Goal: Task Accomplishment & Management: Manage account settings

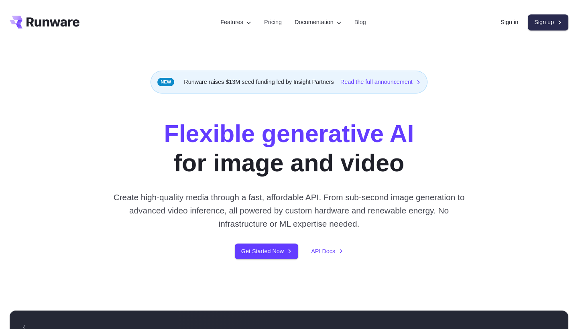
click at [529, 21] on link "Sign up" at bounding box center [547, 22] width 41 height 16
click at [512, 23] on link "Sign in" at bounding box center [509, 22] width 18 height 9
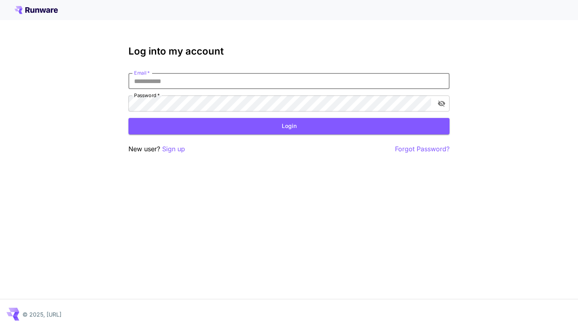
type input "**********"
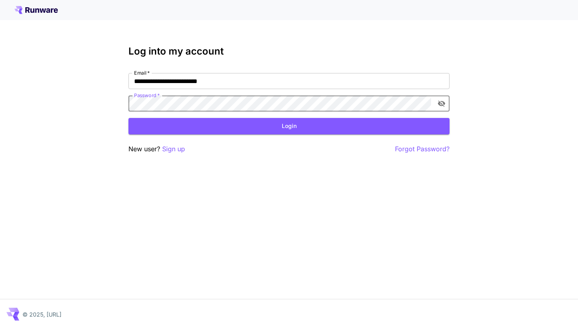
click at [438, 105] on icon "toggle password visibility" at bounding box center [441, 103] width 8 height 8
click at [378, 128] on button "Login" at bounding box center [288, 126] width 321 height 16
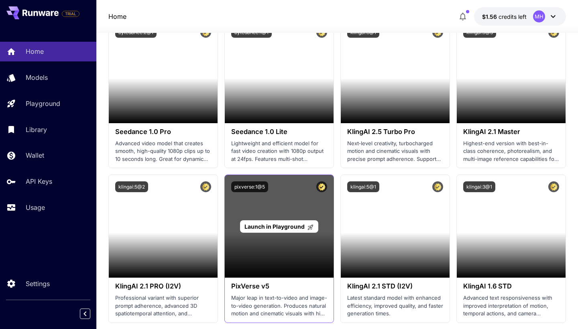
scroll to position [396, 0]
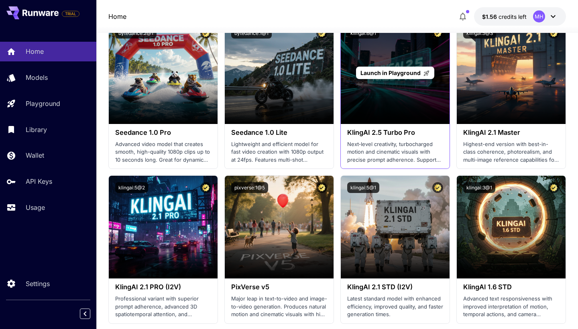
click at [360, 97] on div "Launch in Playground" at bounding box center [395, 72] width 109 height 103
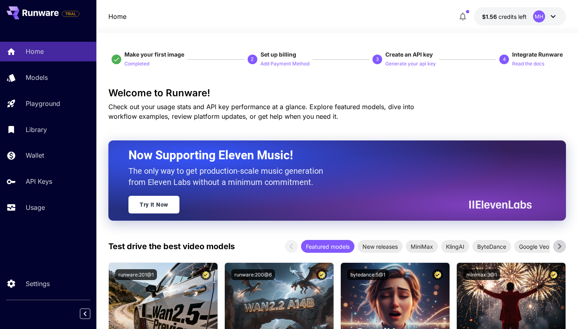
scroll to position [0, 0]
click at [550, 18] on icon at bounding box center [553, 17] width 10 height 10
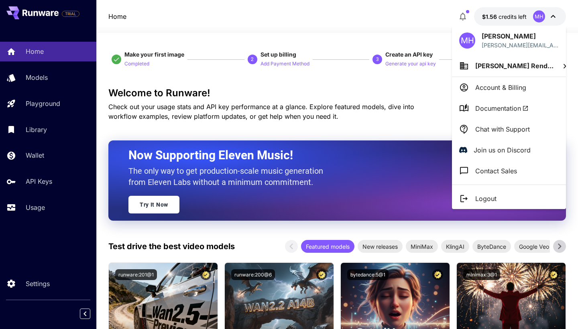
click at [543, 19] on div at bounding box center [289, 164] width 578 height 329
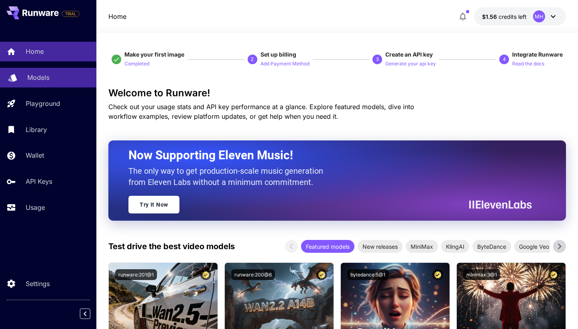
click at [15, 81] on div at bounding box center [13, 78] width 10 height 10
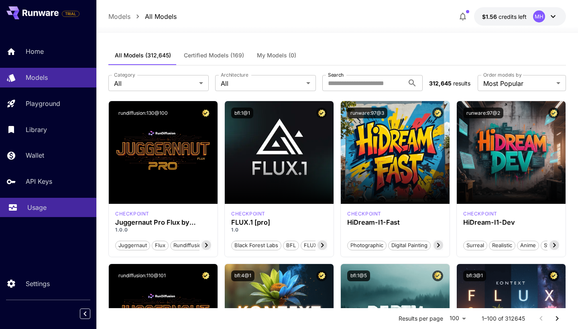
click at [16, 211] on icon at bounding box center [13, 207] width 10 height 10
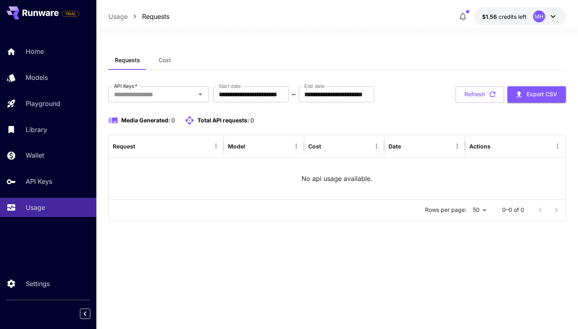
click at [16, 169] on div "Home Models Playground Library Wallet API Keys Usage" at bounding box center [48, 129] width 96 height 175
click at [11, 19] on div "TRIAL" at bounding box center [48, 13] width 96 height 26
click at [13, 15] on icon at bounding box center [16, 13] width 6 height 4
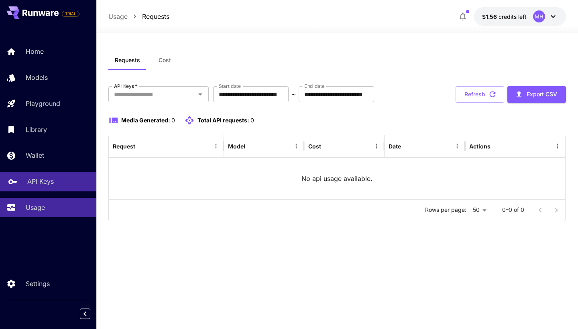
click at [35, 182] on p "API Keys" at bounding box center [40, 181] width 26 height 10
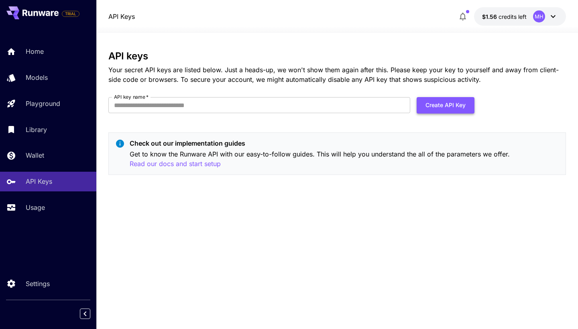
click at [453, 103] on button "Create API Key" at bounding box center [445, 105] width 58 height 16
type input "****"
click at [431, 105] on button "Create API Key" at bounding box center [445, 105] width 58 height 16
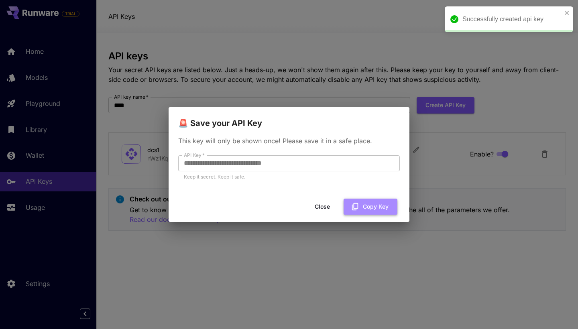
click at [384, 203] on button "Copy Key" at bounding box center [370, 207] width 54 height 16
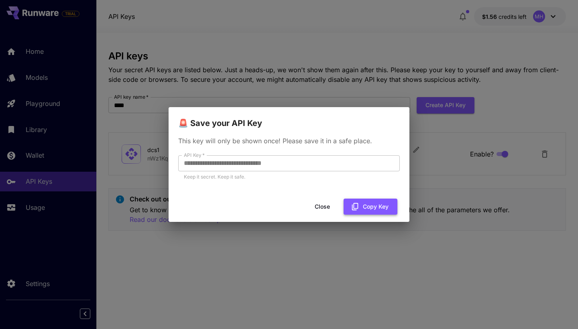
click at [366, 207] on button "Copy Key" at bounding box center [370, 207] width 54 height 16
click at [284, 79] on div "**********" at bounding box center [289, 164] width 578 height 329
click at [322, 208] on button "Close" at bounding box center [322, 207] width 36 height 16
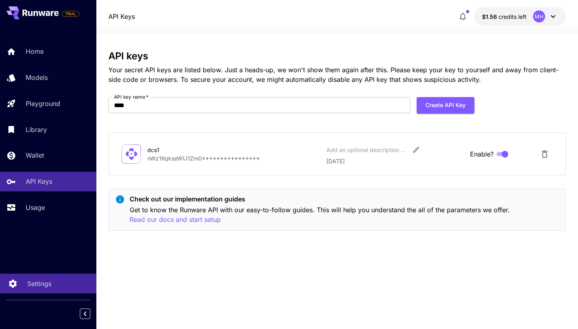
click at [28, 285] on p "Settings" at bounding box center [39, 284] width 24 height 10
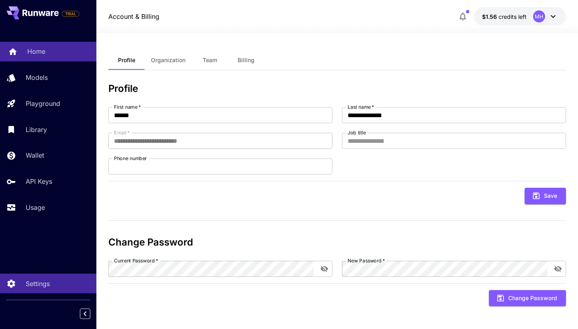
drag, startPoint x: 72, startPoint y: 50, endPoint x: 91, endPoint y: 51, distance: 18.5
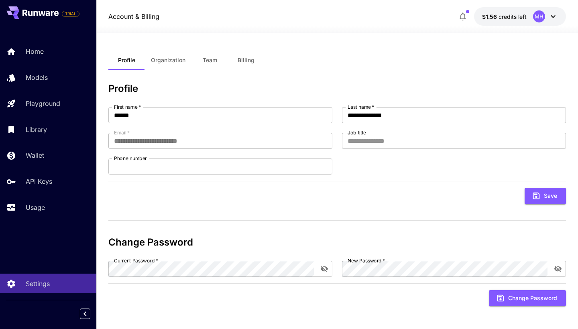
click at [156, 67] on button "Organization" at bounding box center [167, 60] width 47 height 19
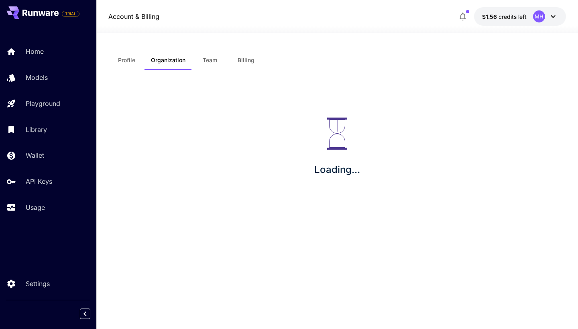
click at [156, 67] on button "Organization" at bounding box center [167, 60] width 47 height 19
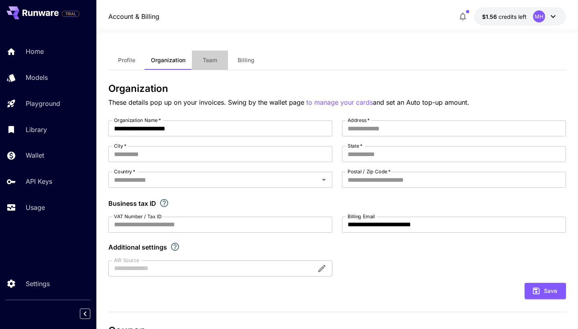
click at [210, 66] on button "Team" at bounding box center [210, 60] width 36 height 19
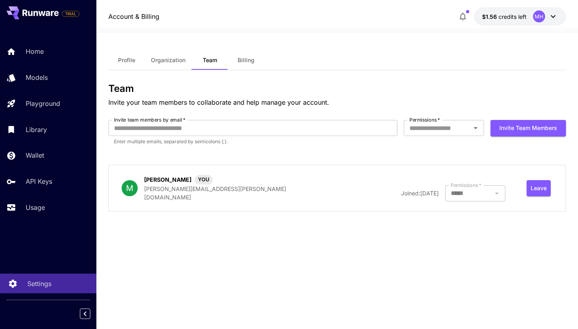
click at [24, 292] on link "Settings" at bounding box center [48, 284] width 96 height 20
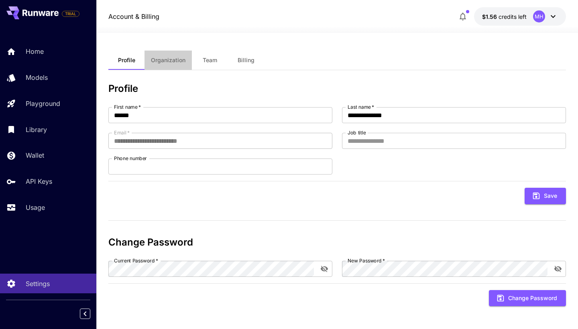
click at [179, 69] on button "Organization" at bounding box center [167, 60] width 47 height 19
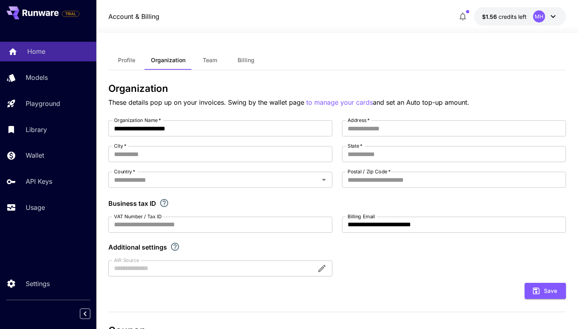
click at [43, 47] on p "Home" at bounding box center [36, 52] width 18 height 10
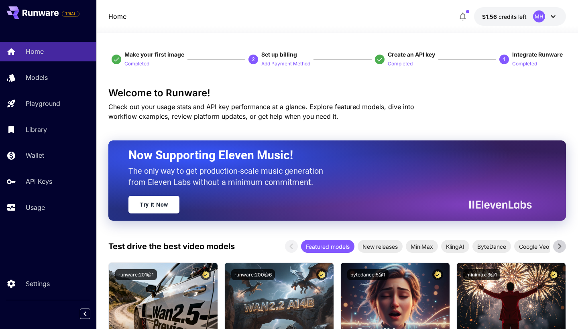
click at [547, 17] on div "MH" at bounding box center [545, 16] width 25 height 12
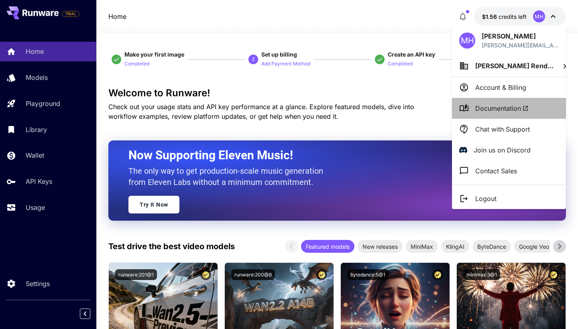
click at [520, 101] on li "Documentation" at bounding box center [509, 108] width 114 height 21
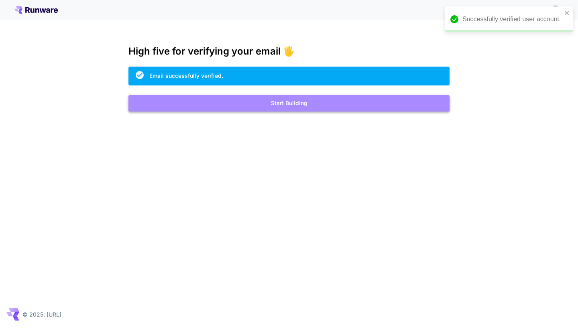
click at [389, 99] on button "Start Building" at bounding box center [288, 103] width 321 height 16
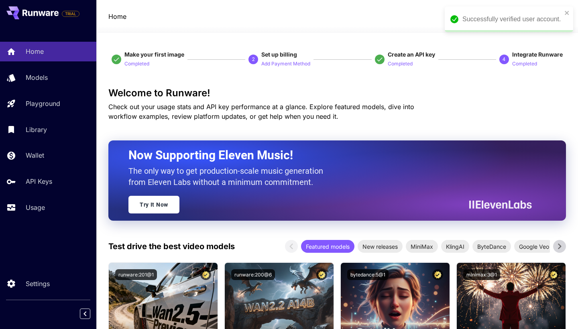
click at [547, 22] on div "Successfully verified user account." at bounding box center [511, 19] width 99 height 10
click at [467, 19] on icon "button" at bounding box center [463, 17] width 10 height 10
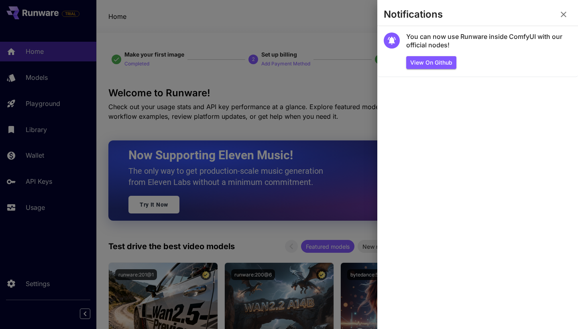
click at [559, 16] on icon "button" at bounding box center [563, 15] width 10 height 10
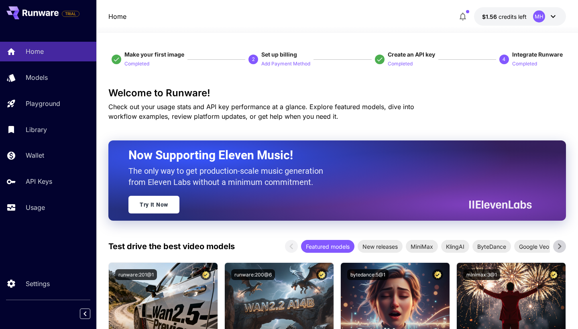
click at [504, 11] on button "$1.56 credits left MH" at bounding box center [520, 16] width 92 height 18
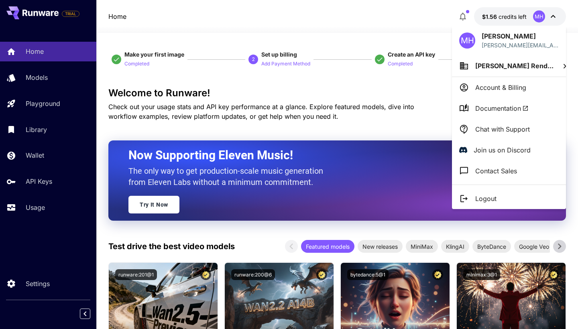
click at [41, 129] on div at bounding box center [289, 164] width 578 height 329
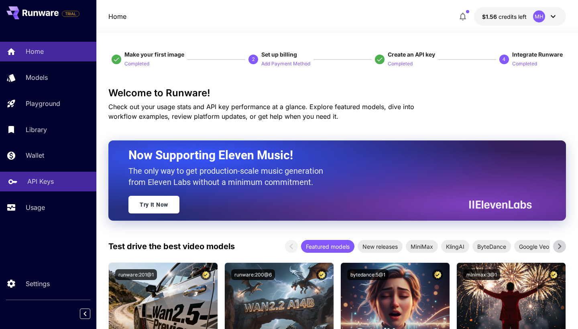
click at [53, 178] on p "API Keys" at bounding box center [40, 181] width 26 height 10
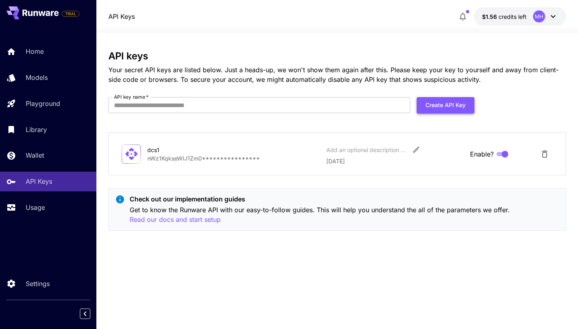
click at [426, 108] on button "Create API Key" at bounding box center [445, 105] width 58 height 16
type input "***"
click at [445, 105] on button "Create API Key" at bounding box center [445, 105] width 58 height 16
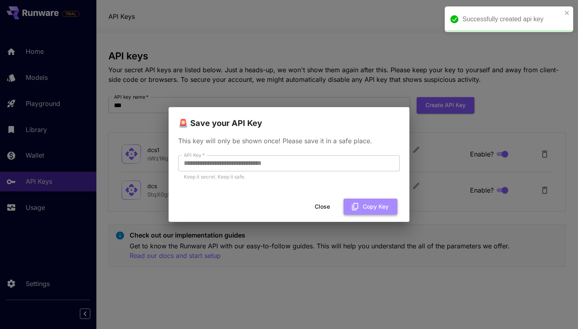
click at [362, 204] on button "Copy Key" at bounding box center [370, 207] width 54 height 16
click at [399, 76] on div "**********" at bounding box center [289, 164] width 578 height 329
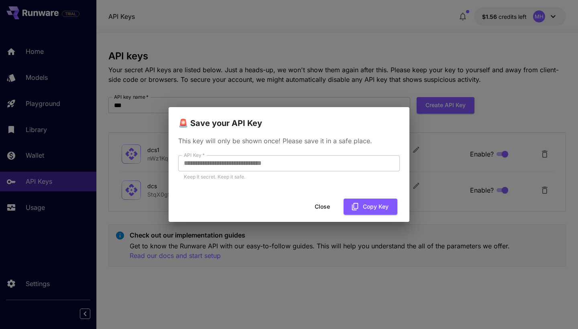
click at [369, 88] on div "**********" at bounding box center [289, 164] width 578 height 329
click at [366, 211] on button "Copy Key" at bounding box center [370, 207] width 54 height 16
click at [330, 213] on button "Close" at bounding box center [322, 207] width 36 height 16
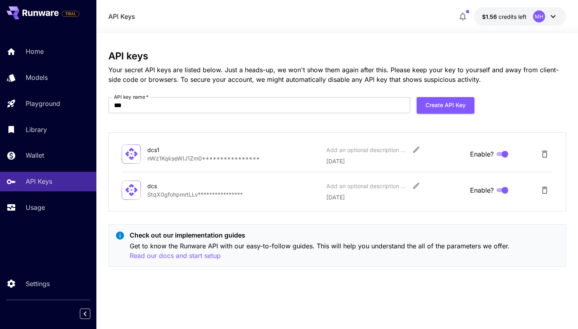
click at [219, 194] on p "**********" at bounding box center [233, 194] width 172 height 8
click at [550, 151] on button "Delete API Key" at bounding box center [544, 154] width 16 height 16
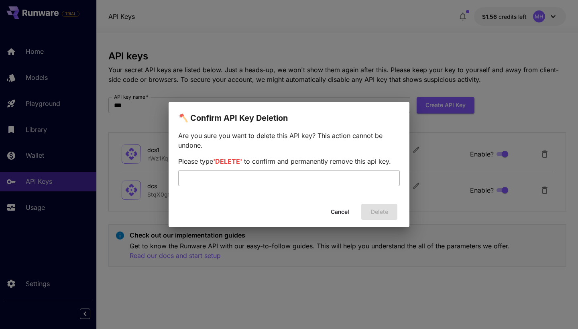
click at [348, 178] on input "text" at bounding box center [288, 178] width 221 height 16
click at [229, 159] on span "'DELETE'" at bounding box center [227, 161] width 29 height 8
copy span "DELETE"
click at [221, 182] on input "text" at bounding box center [288, 178] width 221 height 16
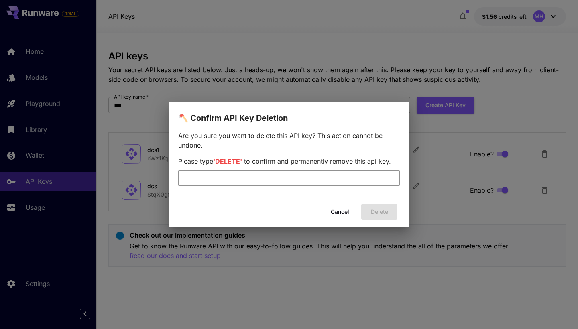
paste input "******"
type input "******"
click at [395, 212] on button "Delete" at bounding box center [379, 212] width 36 height 16
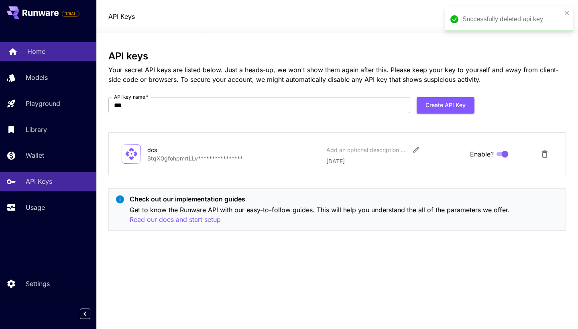
click at [53, 54] on div "Home" at bounding box center [58, 52] width 63 height 10
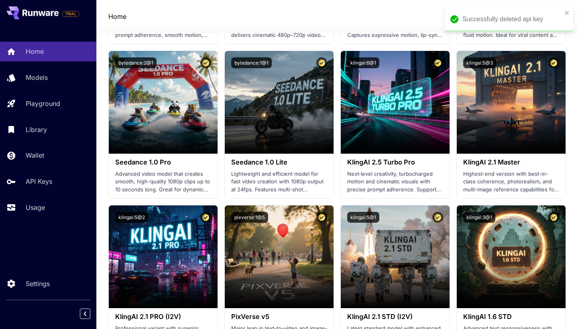
scroll to position [370, 0]
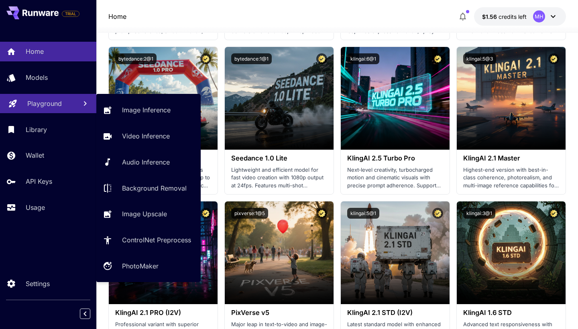
click at [50, 102] on p "Playground" at bounding box center [44, 104] width 34 height 10
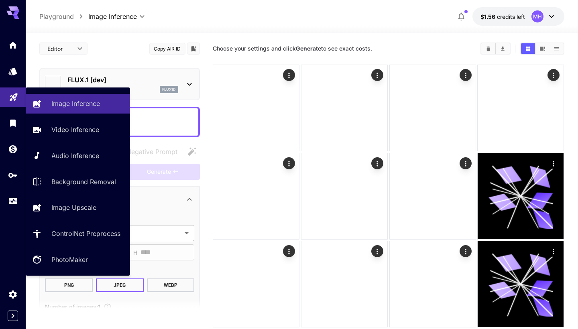
type input "**********"
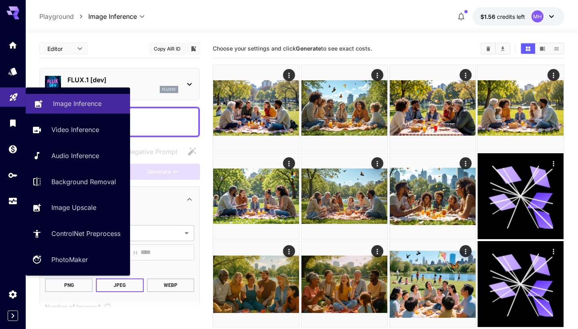
click at [103, 102] on div "Image Inference" at bounding box center [88, 104] width 71 height 10
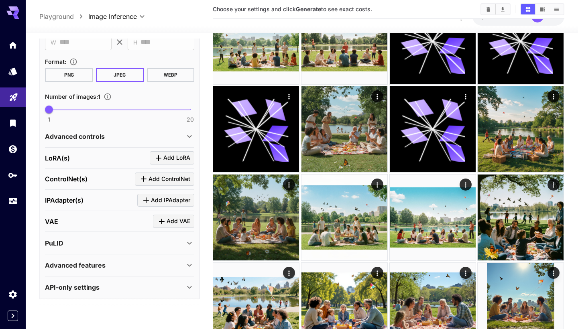
scroll to position [345, 0]
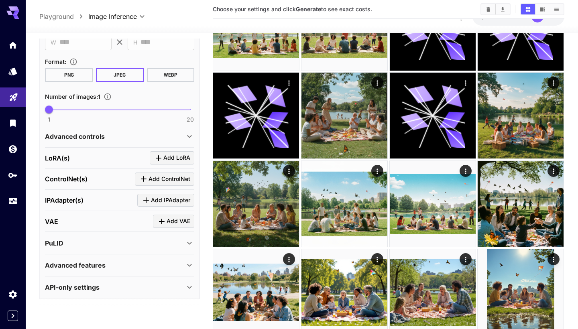
click at [69, 0] on div "**********" at bounding box center [302, 16] width 552 height 33
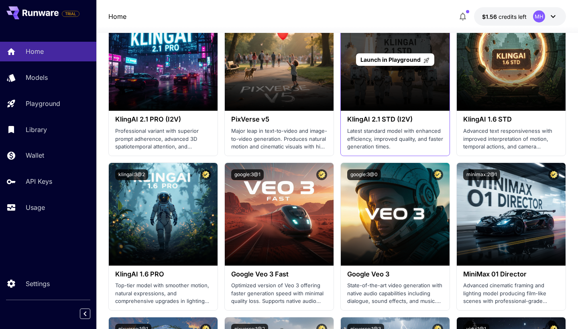
scroll to position [600, 0]
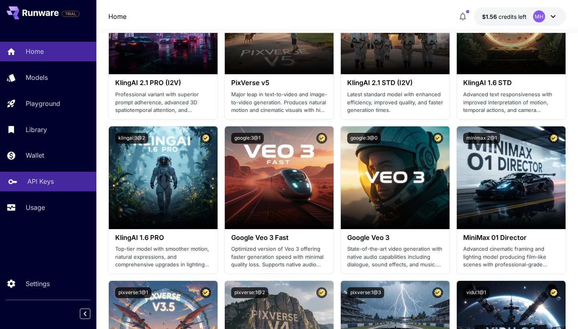
click at [63, 185] on div "API Keys" at bounding box center [58, 181] width 63 height 10
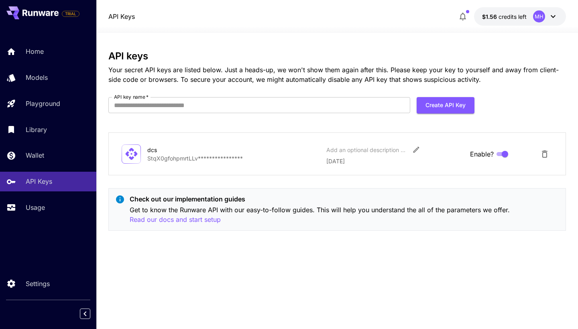
click at [308, 244] on div "**********" at bounding box center [336, 181] width 457 height 261
click at [461, 16] on icon "button" at bounding box center [462, 17] width 6 height 8
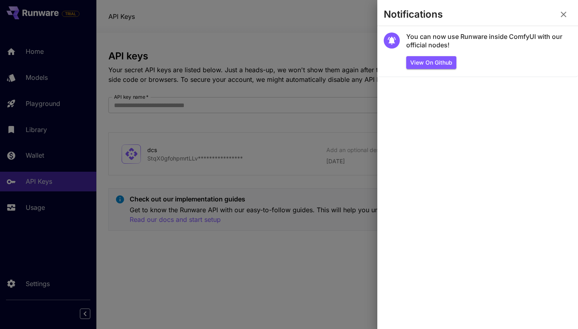
click at [364, 21] on div at bounding box center [289, 164] width 578 height 329
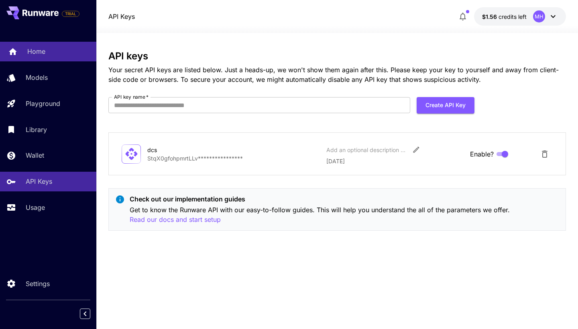
click at [40, 49] on p "Home" at bounding box center [36, 52] width 18 height 10
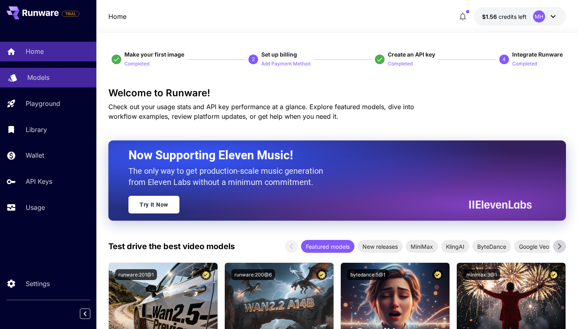
click at [38, 78] on p "Models" at bounding box center [38, 78] width 22 height 10
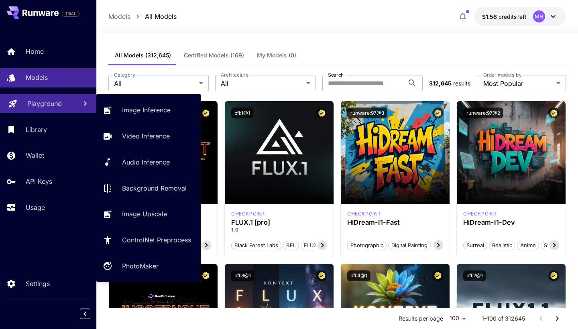
click at [38, 103] on p "Playground" at bounding box center [44, 104] width 34 height 10
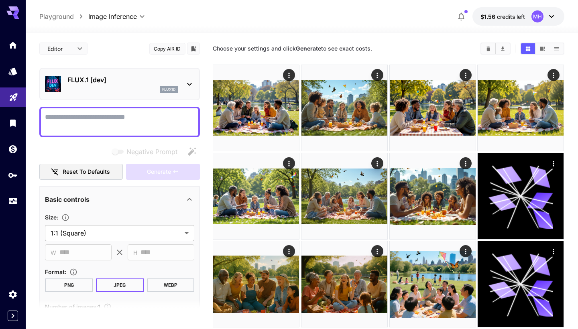
click at [539, 20] on div "MH" at bounding box center [537, 16] width 12 height 12
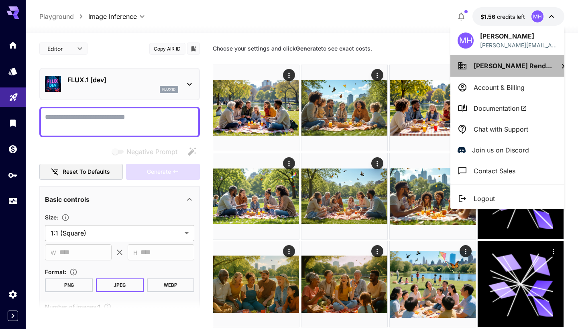
click at [503, 70] on p "[PERSON_NAME] Rend..." at bounding box center [512, 66] width 78 height 10
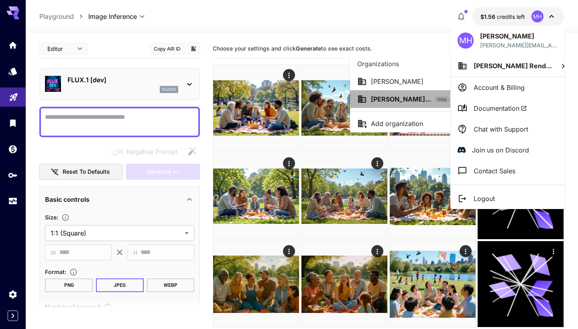
click at [402, 99] on p "[PERSON_NAME]..." at bounding box center [401, 99] width 60 height 10
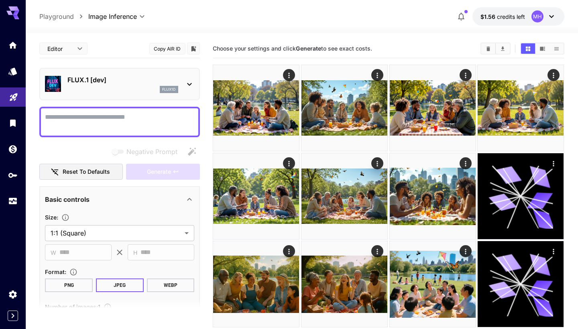
click at [533, 14] on div "MH" at bounding box center [537, 16] width 12 height 12
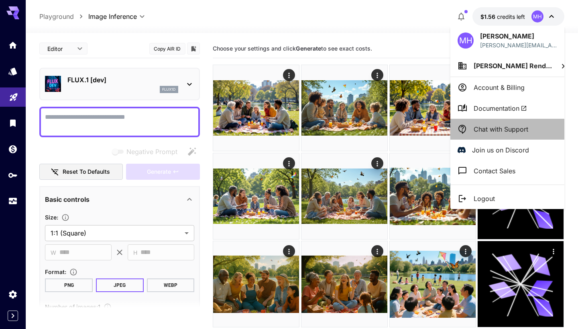
click at [489, 129] on p "Chat with Support" at bounding box center [500, 129] width 55 height 10
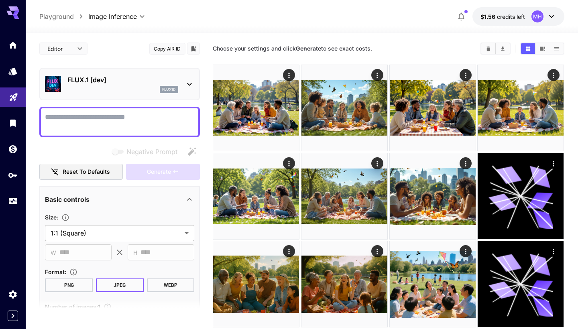
click at [544, 22] on div "MH" at bounding box center [543, 16] width 25 height 12
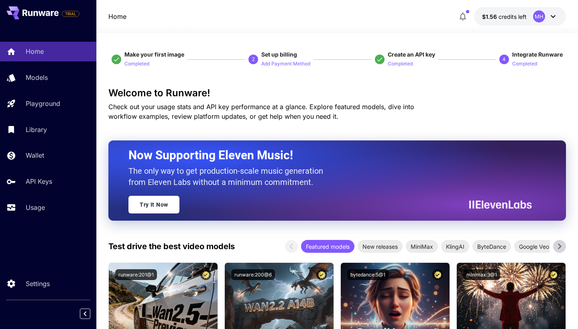
click at [460, 16] on icon "button" at bounding box center [463, 17] width 10 height 10
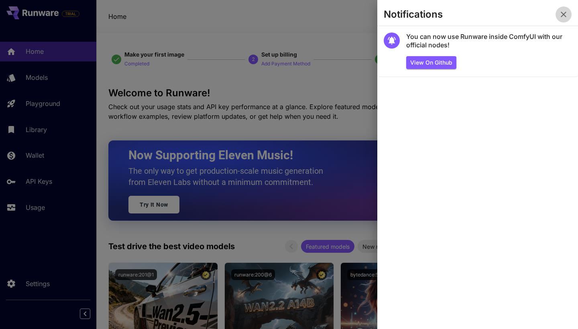
click at [566, 14] on icon "button" at bounding box center [563, 15] width 10 height 10
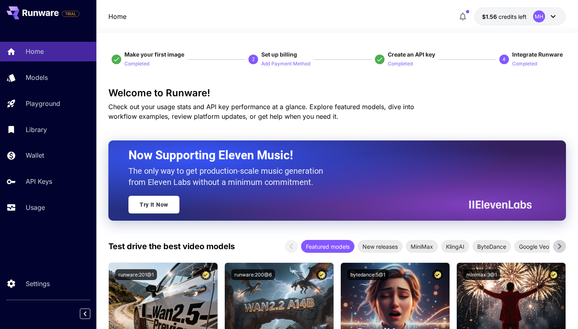
click at [556, 17] on icon at bounding box center [553, 17] width 10 height 10
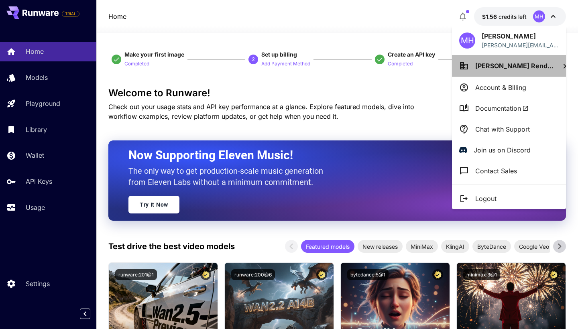
click at [529, 75] on li "[PERSON_NAME] Rend..." at bounding box center [509, 66] width 114 height 22
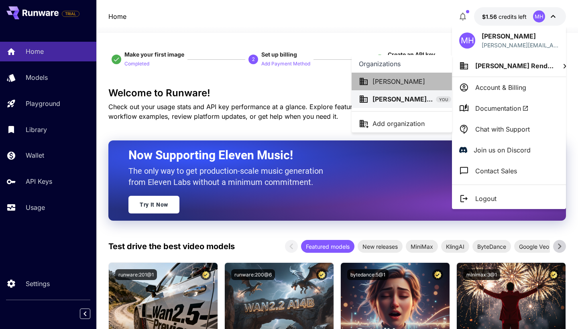
click at [419, 83] on div "[PERSON_NAME]" at bounding box center [402, 82] width 86 height 10
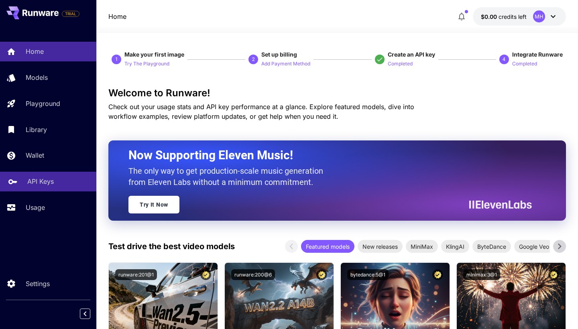
click at [64, 181] on div "API Keys" at bounding box center [58, 181] width 63 height 10
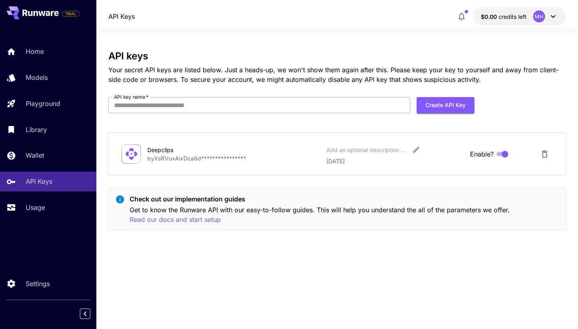
click at [268, 112] on input "API key name   *" at bounding box center [259, 105] width 302 height 16
click at [168, 148] on div "Deepclips" at bounding box center [187, 150] width 80 height 8
click at [182, 115] on form "API key name   * API key name   * Create API Key" at bounding box center [291, 108] width 366 height 22
click at [194, 107] on input "API key name   *" at bounding box center [259, 105] width 302 height 16
type input "***"
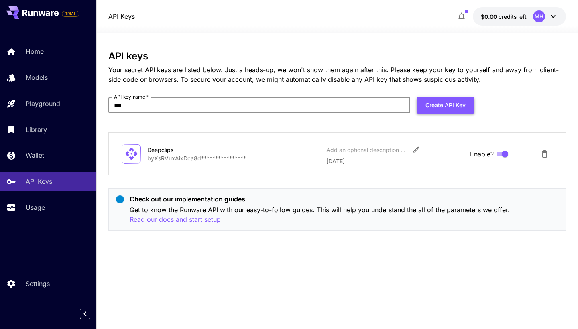
click at [430, 104] on button "Create API Key" at bounding box center [445, 105] width 58 height 16
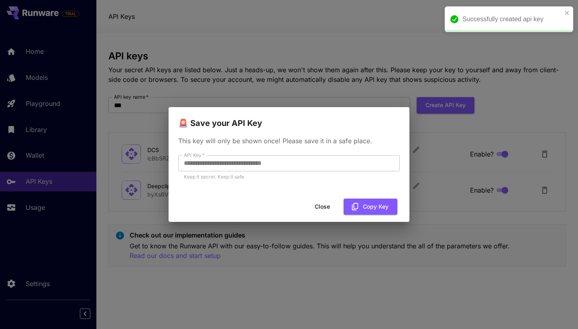
click at [373, 197] on div "Close Copy Key" at bounding box center [288, 206] width 241 height 23
click at [373, 202] on button "Copy Key" at bounding box center [370, 207] width 54 height 16
